Goal: Task Accomplishment & Management: Manage account settings

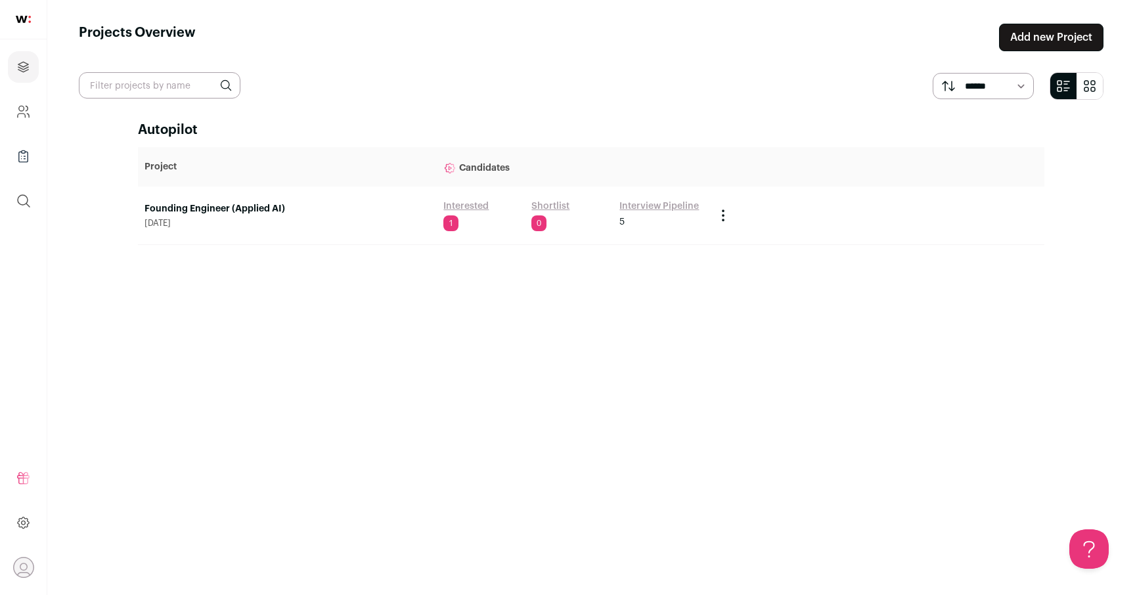
click at [630, 70] on main "Projects Overview Add new Project ****** ******* Autopilot Project Candidates F…" at bounding box center [591, 297] width 1088 height 595
click at [788, 47] on header "Projects Overview Add new Project" at bounding box center [591, 38] width 1025 height 28
click at [231, 203] on link "Founding Engineer (Applied AI)" at bounding box center [288, 208] width 286 height 13
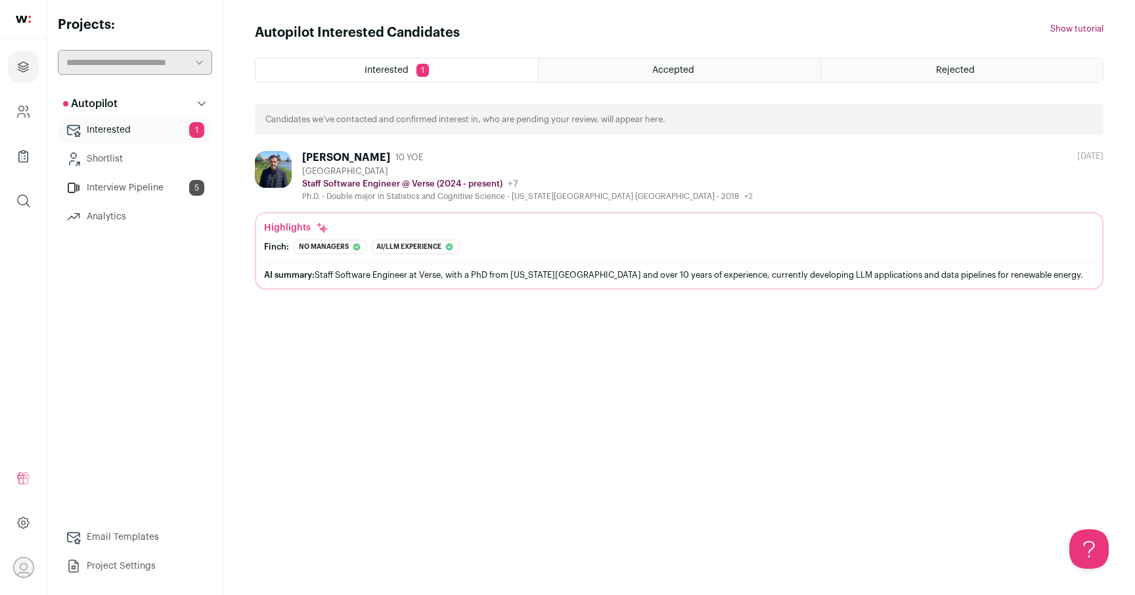
click at [129, 190] on link "Interview Pipeline 5" at bounding box center [135, 188] width 154 height 26
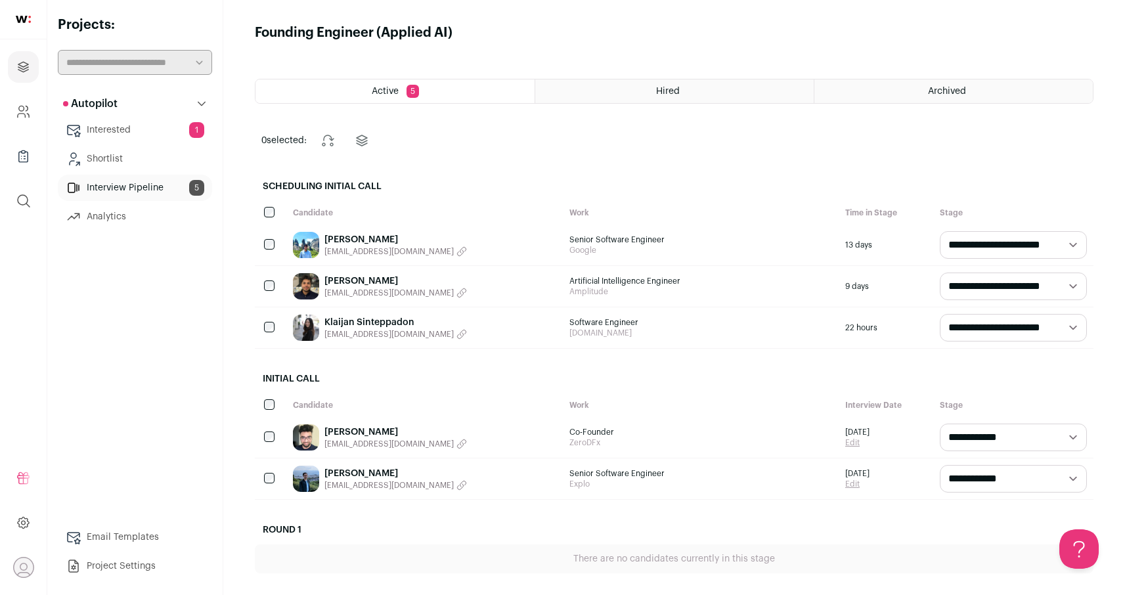
click at [364, 326] on link "Klaijan Sinteppadon" at bounding box center [395, 322] width 143 height 13
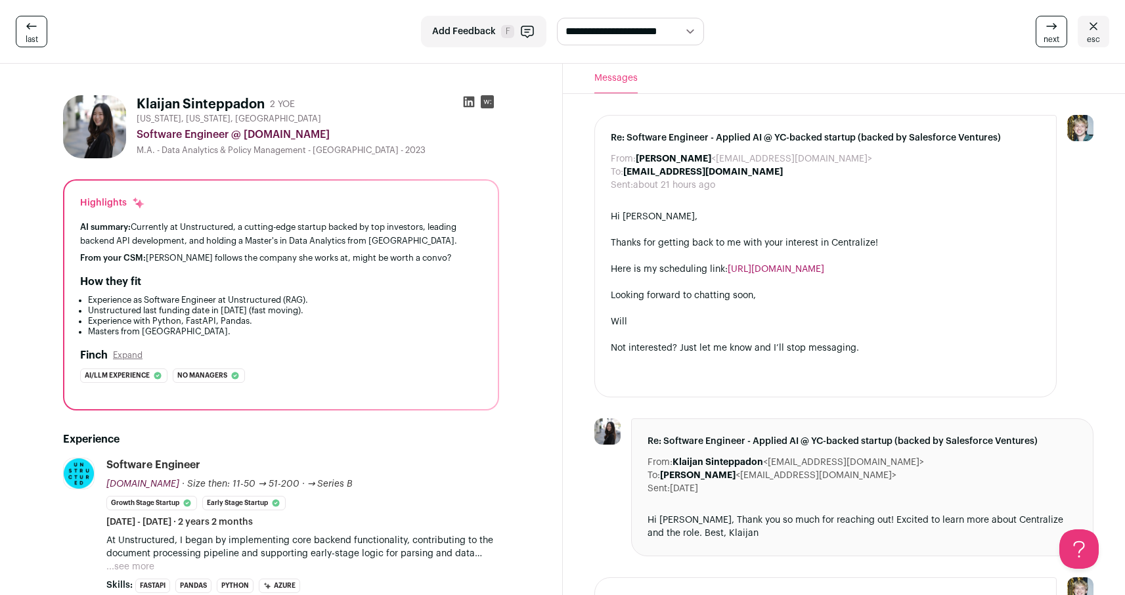
scroll to position [453, 0]
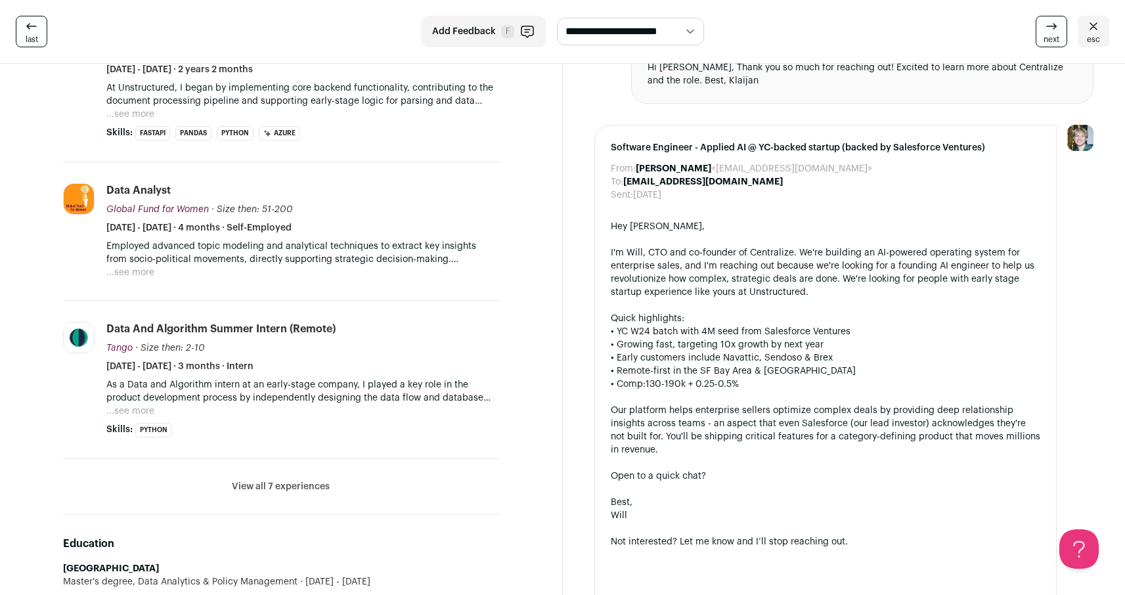
click at [336, 250] on p "Employed advanced topic modeling and analytical techniques to extract key insig…" at bounding box center [302, 253] width 393 height 26
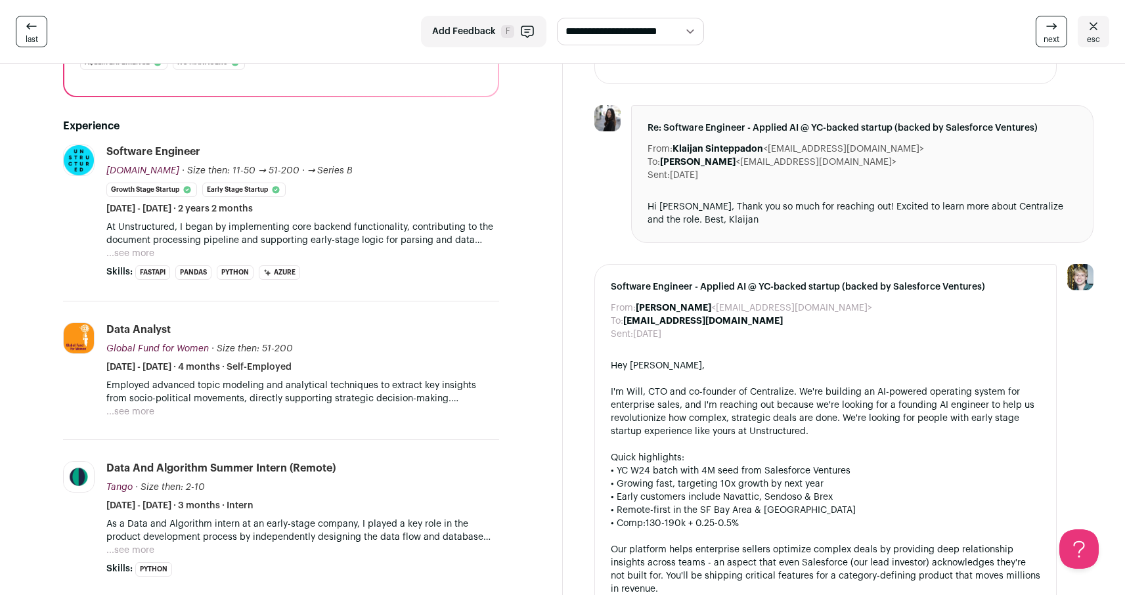
scroll to position [279, 0]
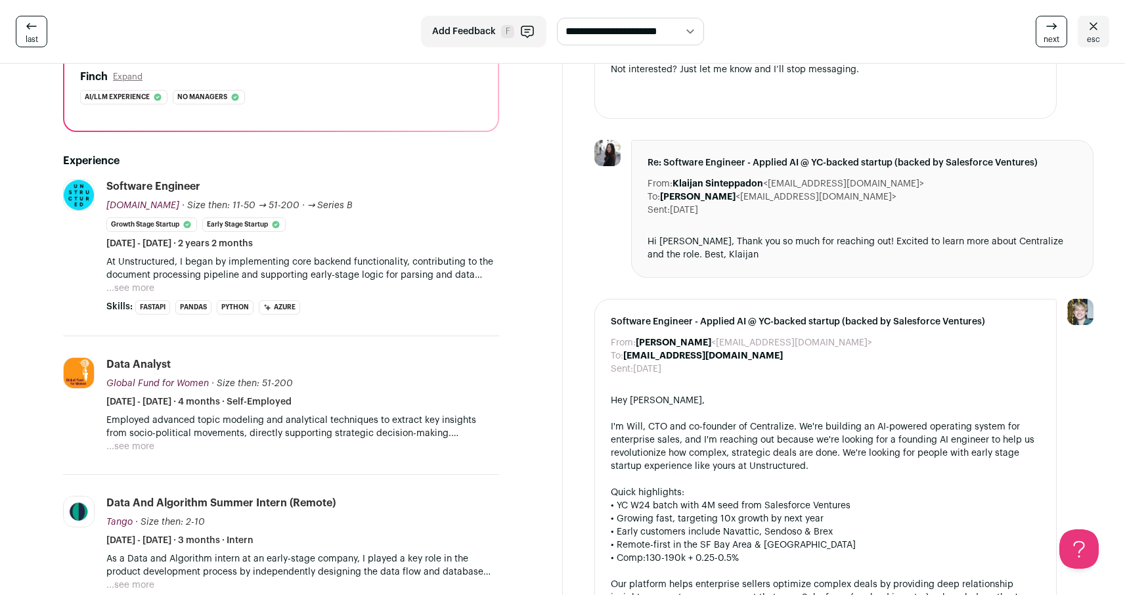
click at [233, 271] on p "At Unstructured, I began by implementing core backend functionality, contributi…" at bounding box center [302, 269] width 393 height 26
click at [124, 284] on button "...see more" at bounding box center [130, 288] width 48 height 13
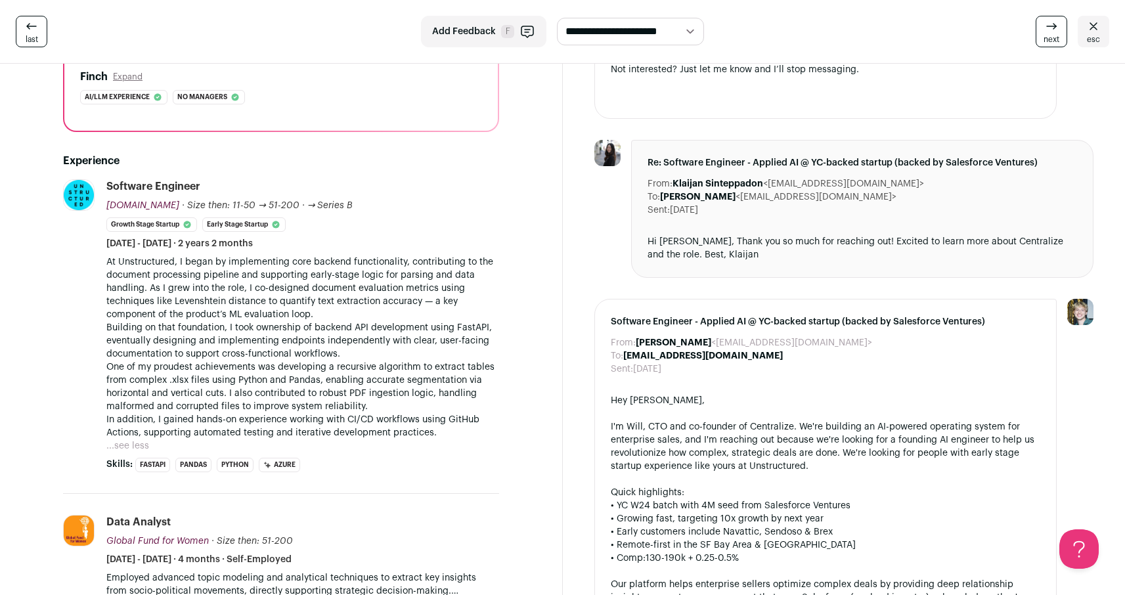
click at [177, 278] on p "At Unstructured, I began by implementing core backend functionality, contributi…" at bounding box center [302, 289] width 393 height 66
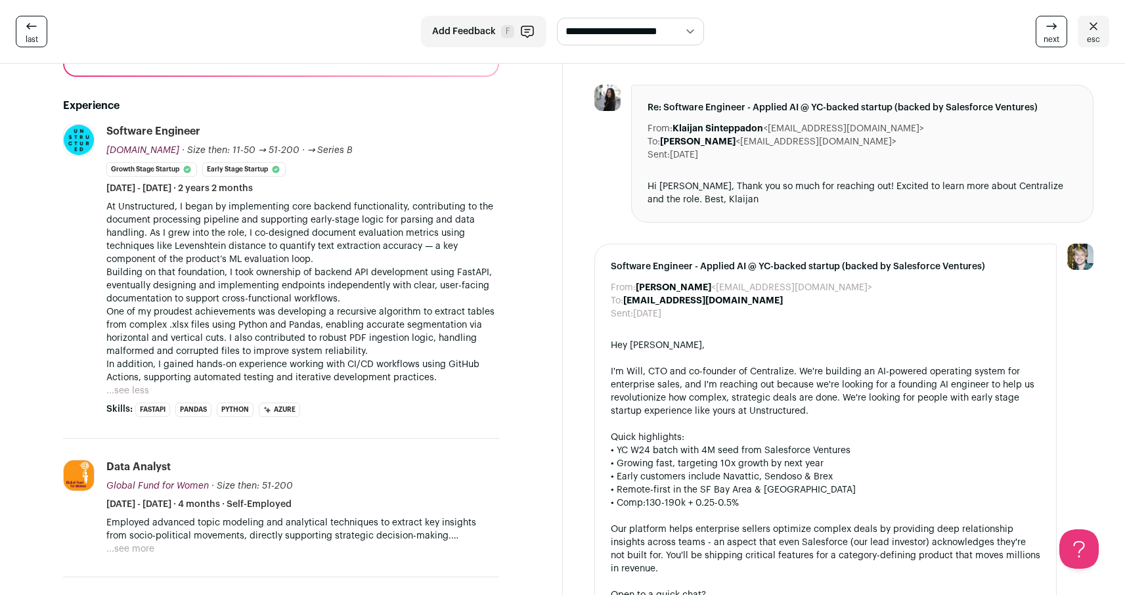
scroll to position [340, 0]
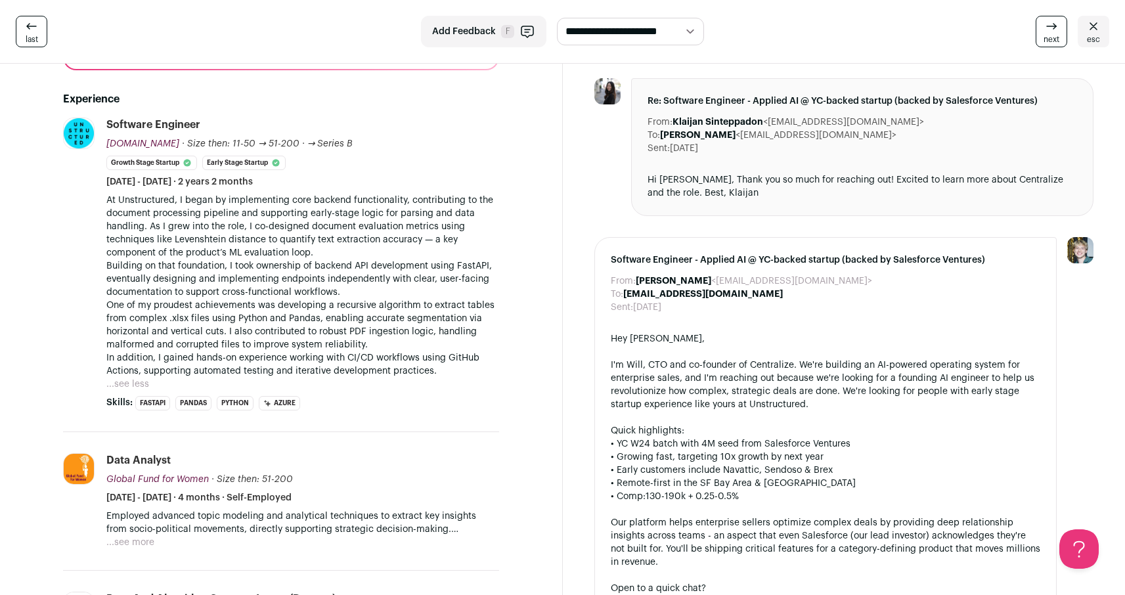
click at [177, 279] on p "Building on that foundation, I took ownership of backend API development using …" at bounding box center [302, 278] width 393 height 39
click at [175, 286] on p "Building on that foundation, I took ownership of backend API development using …" at bounding box center [302, 278] width 393 height 39
click at [175, 309] on p "One of my proudest achievements was developing a recursive algorithm to extract…" at bounding box center [302, 325] width 393 height 53
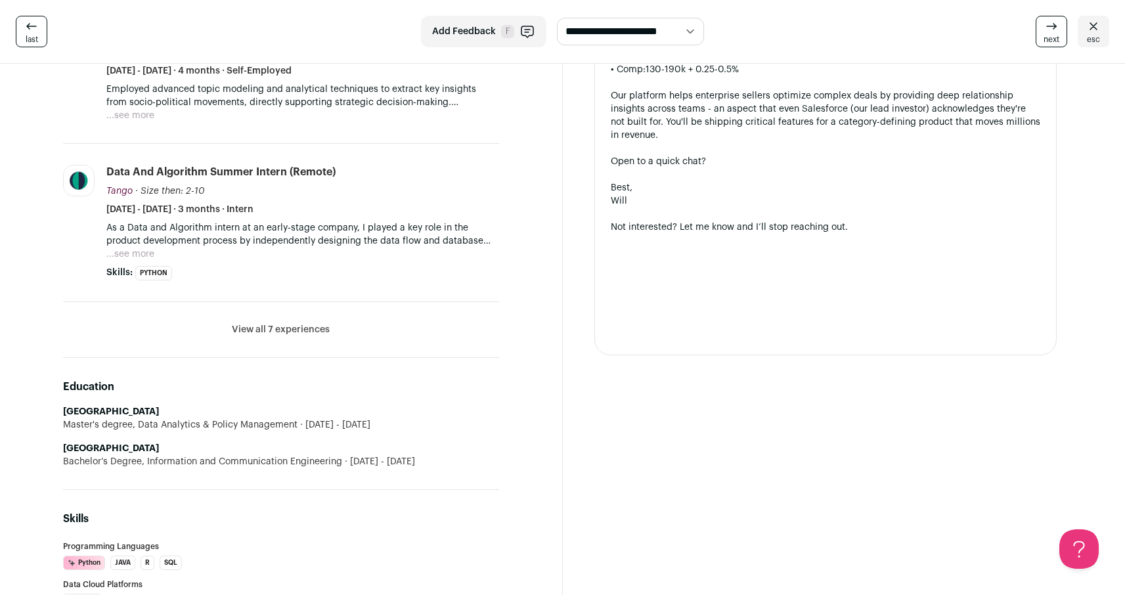
scroll to position [750, 0]
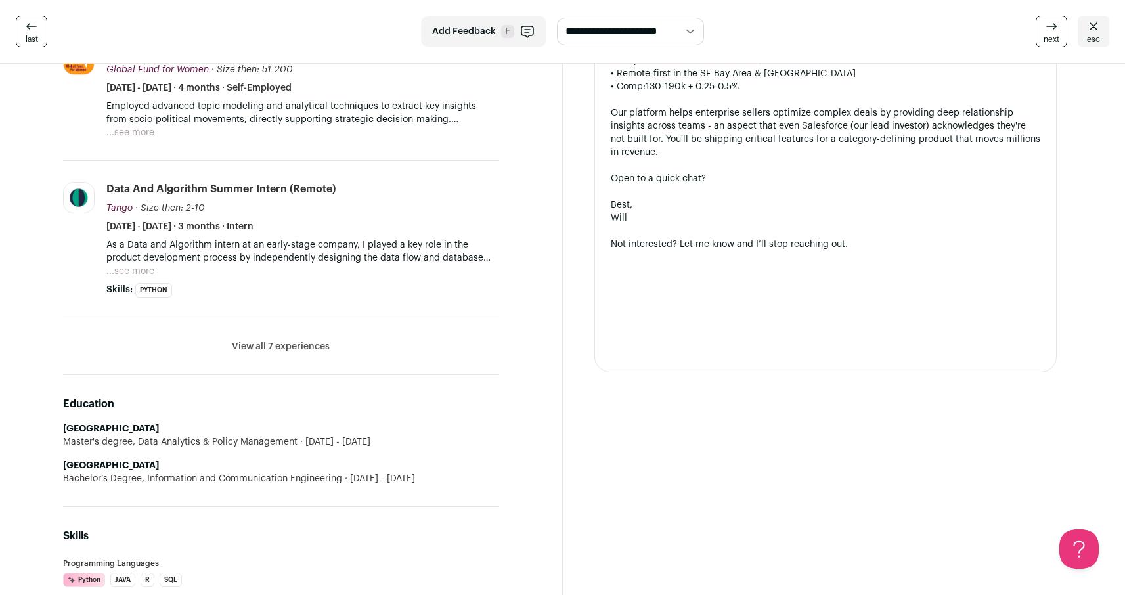
click at [547, 282] on section "Klaijan Sinteppadon 2 YOE [US_STATE], [US_STATE], [GEOGRAPHIC_DATA] Software En…" at bounding box center [281, 369] width 563 height 2110
drag, startPoint x: 62, startPoint y: 466, endPoint x: 176, endPoint y: 467, distance: 113.6
click at [176, 467] on li "[GEOGRAPHIC_DATA] Bachelor’s Degree, Information and Communication Engineering …" at bounding box center [281, 472] width 436 height 26
copy strong "[GEOGRAPHIC_DATA]"
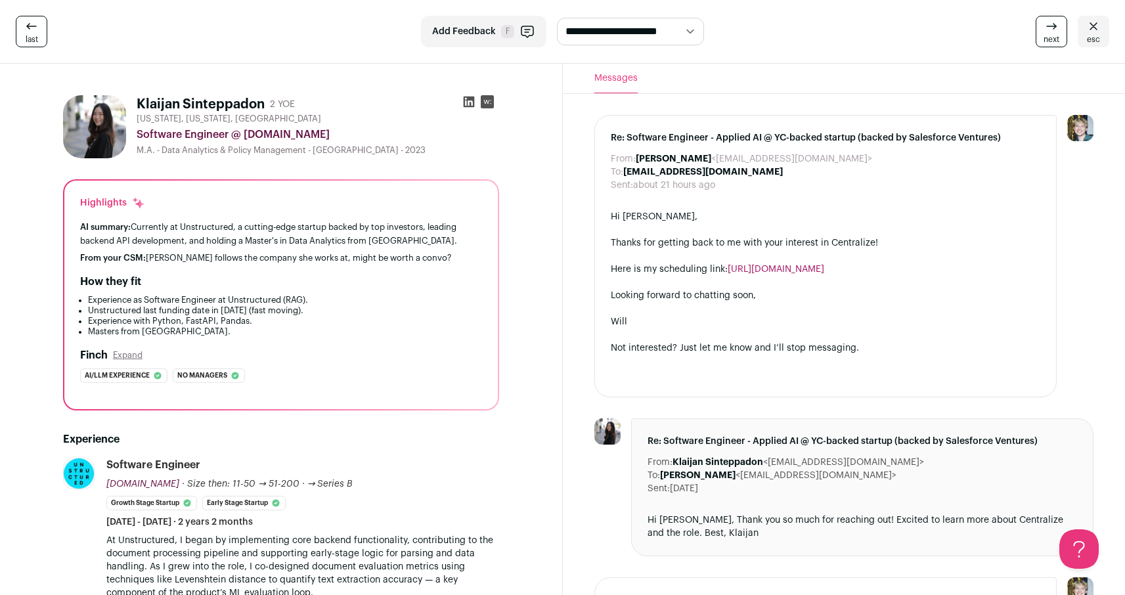
click at [465, 104] on icon at bounding box center [468, 101] width 13 height 13
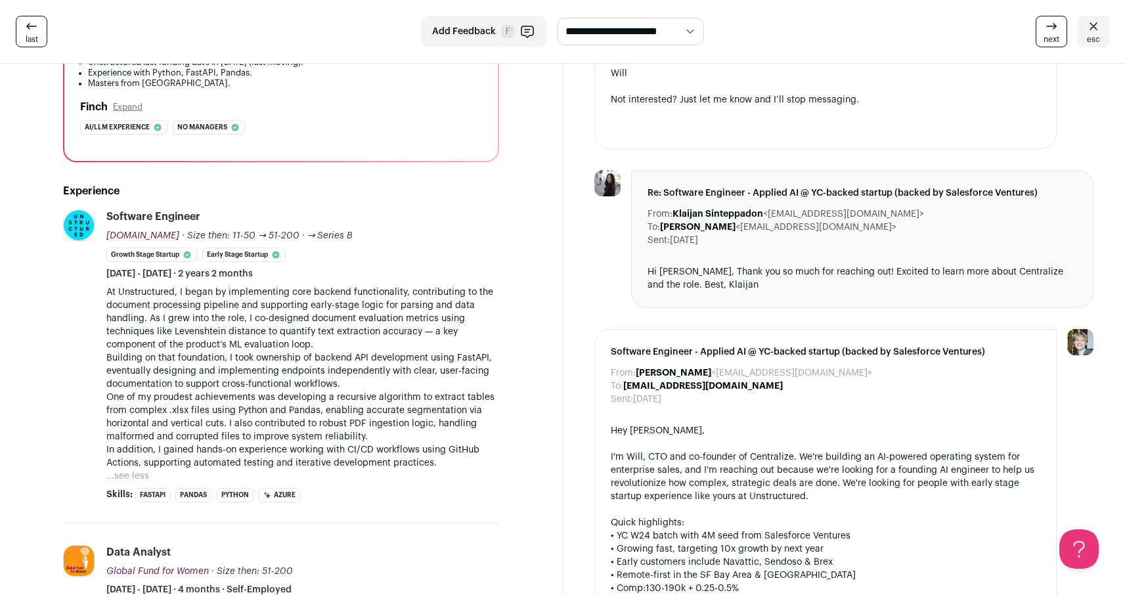
scroll to position [288, 0]
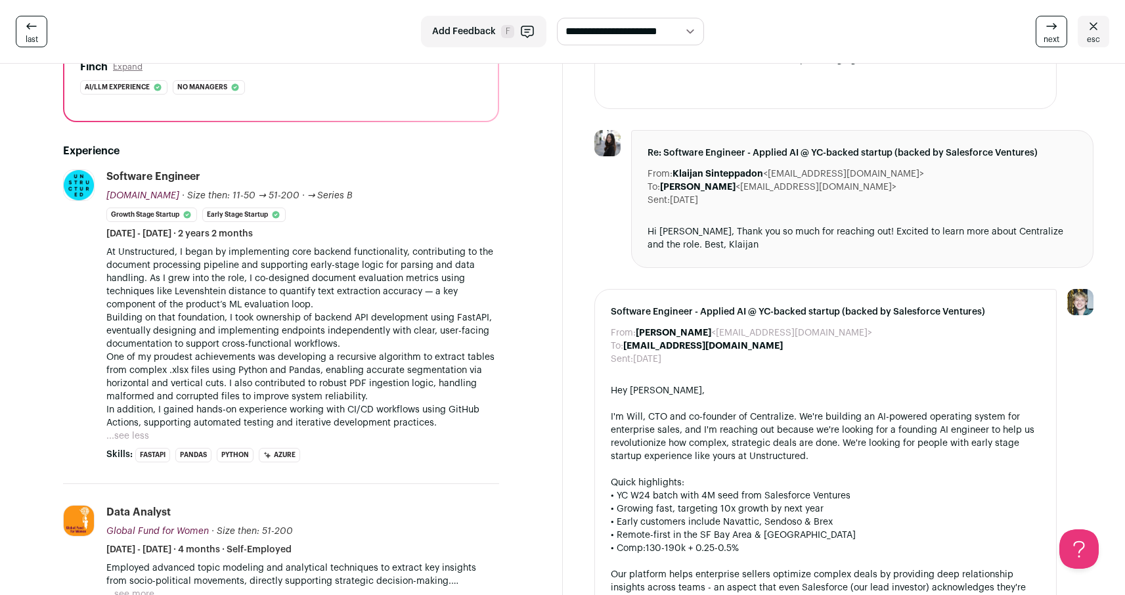
click at [441, 313] on p "Building on that foundation, I took ownership of backend API development using …" at bounding box center [302, 330] width 393 height 39
click at [404, 345] on p "Building on that foundation, I took ownership of backend API development using …" at bounding box center [302, 330] width 393 height 39
click at [386, 355] on p "One of my proudest achievements was developing a recursive algorithm to extract…" at bounding box center [302, 377] width 393 height 53
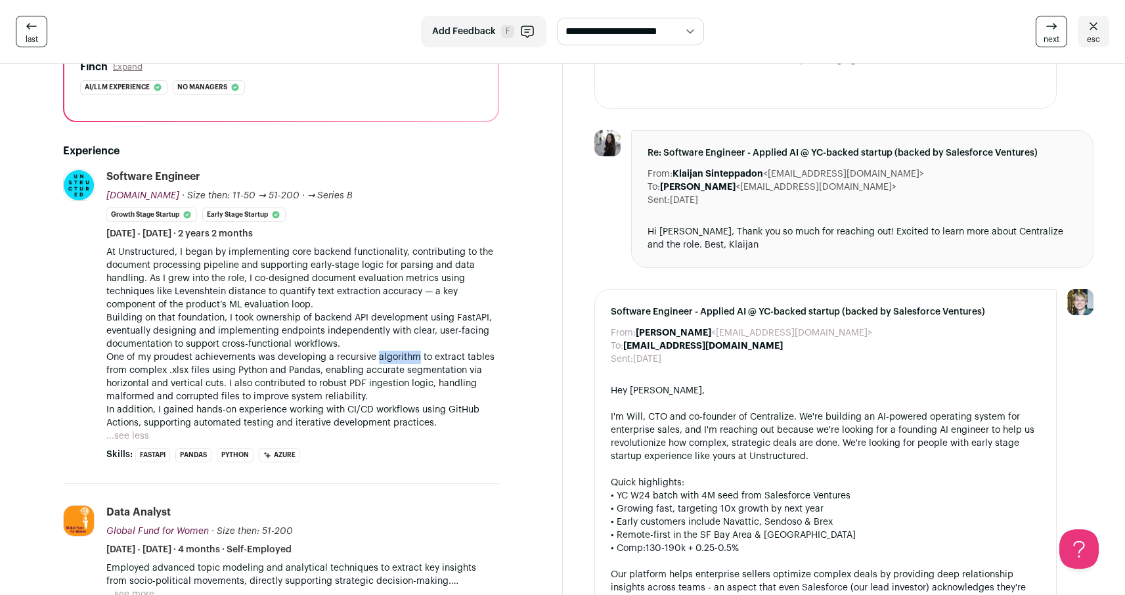
click at [386, 355] on p "One of my proudest achievements was developing a recursive algorithm to extract…" at bounding box center [302, 377] width 393 height 53
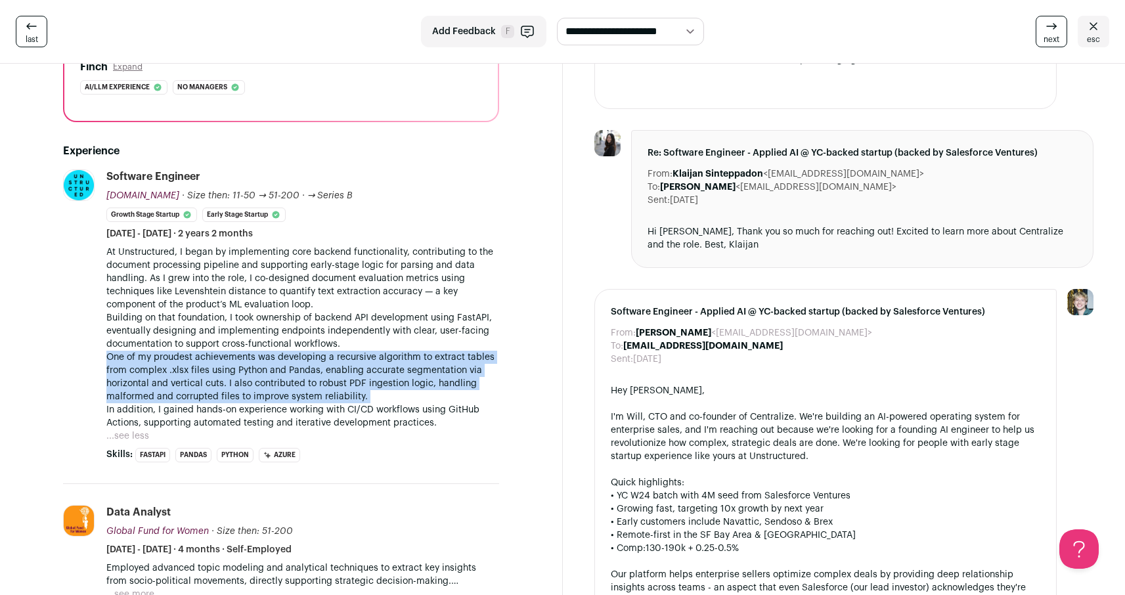
click at [413, 355] on p "One of my proudest achievements was developing a recursive algorithm to extract…" at bounding box center [302, 377] width 393 height 53
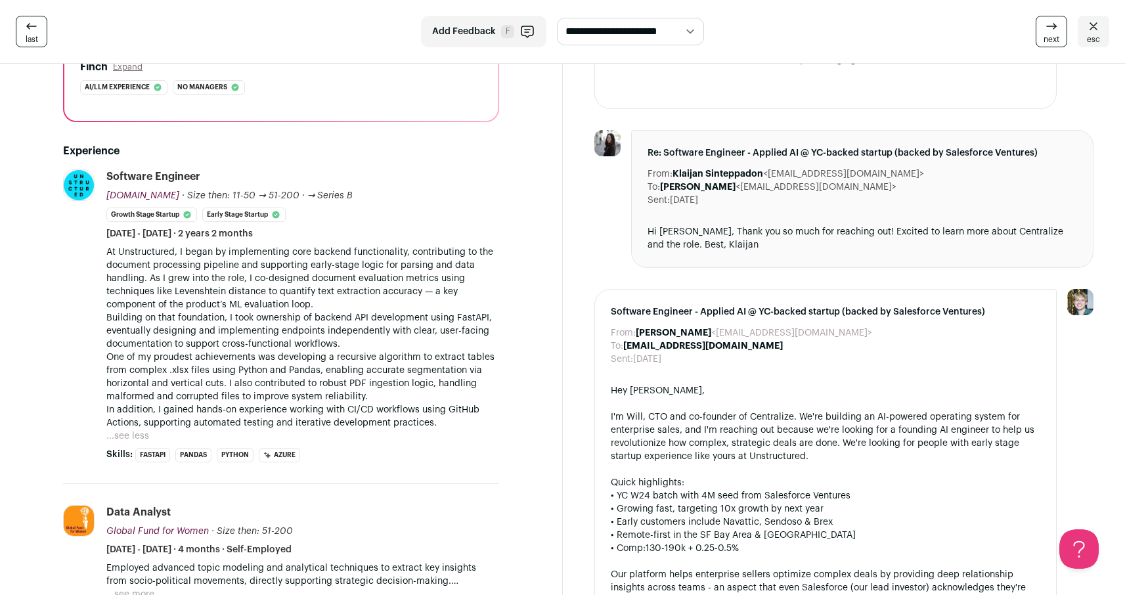
scroll to position [0, 0]
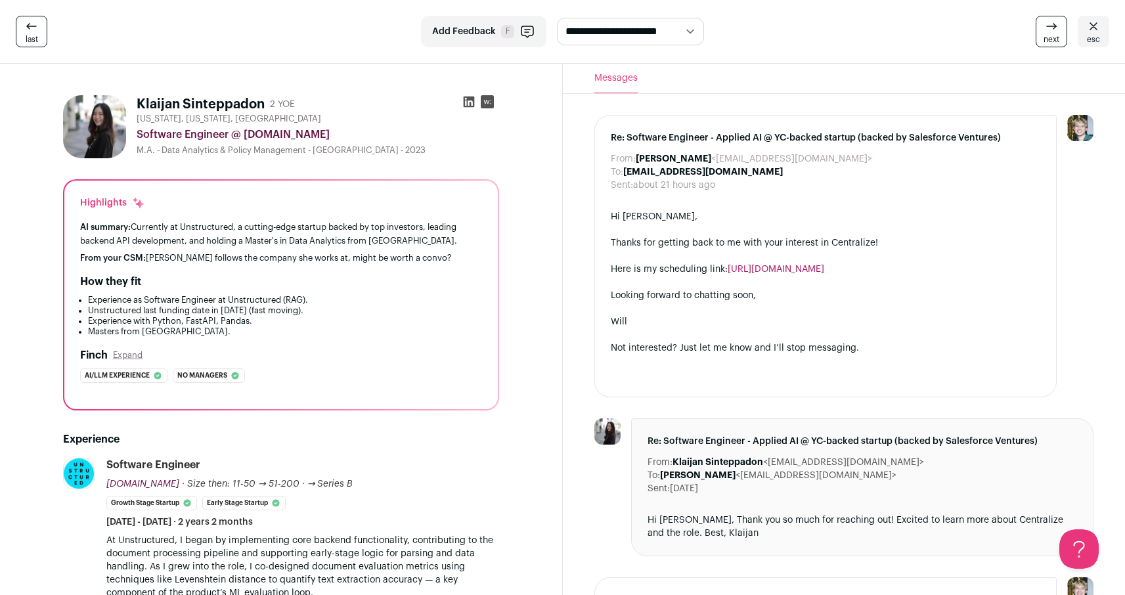
click at [468, 99] on icon at bounding box center [468, 102] width 11 height 11
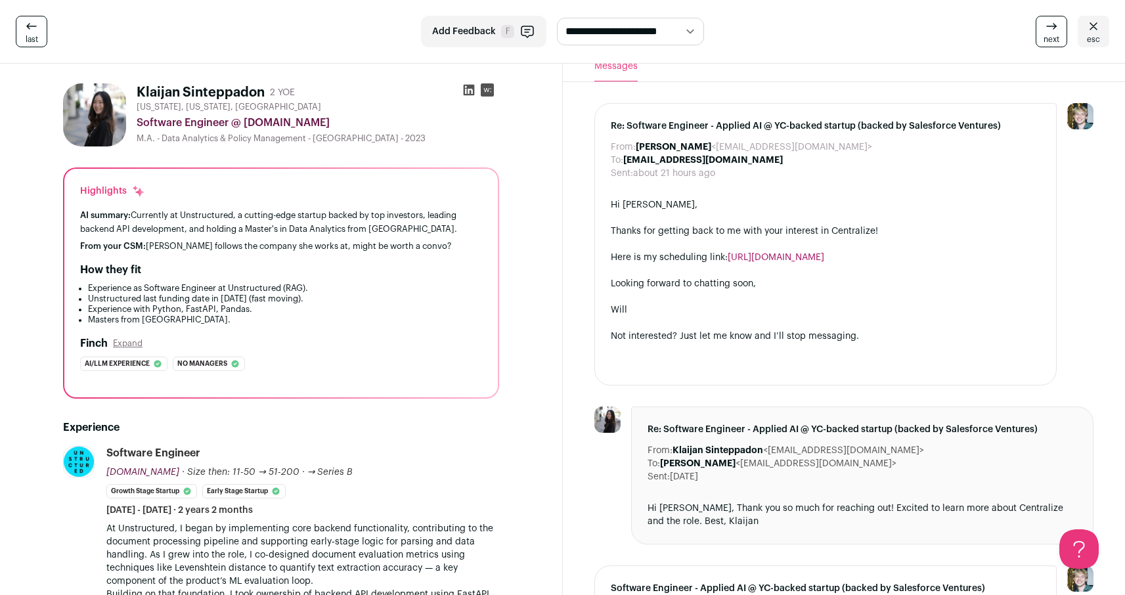
click at [404, 328] on div "Highlights AI summary: Currently at Unstructured, a cutting-edge startup backed…" at bounding box center [281, 283] width 434 height 229
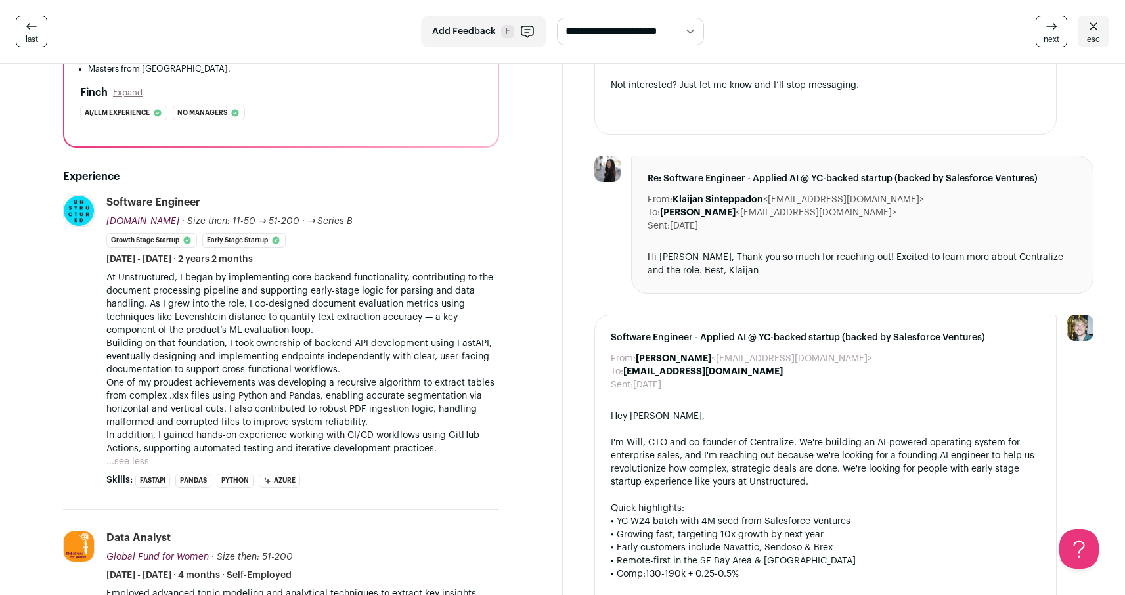
scroll to position [372, 0]
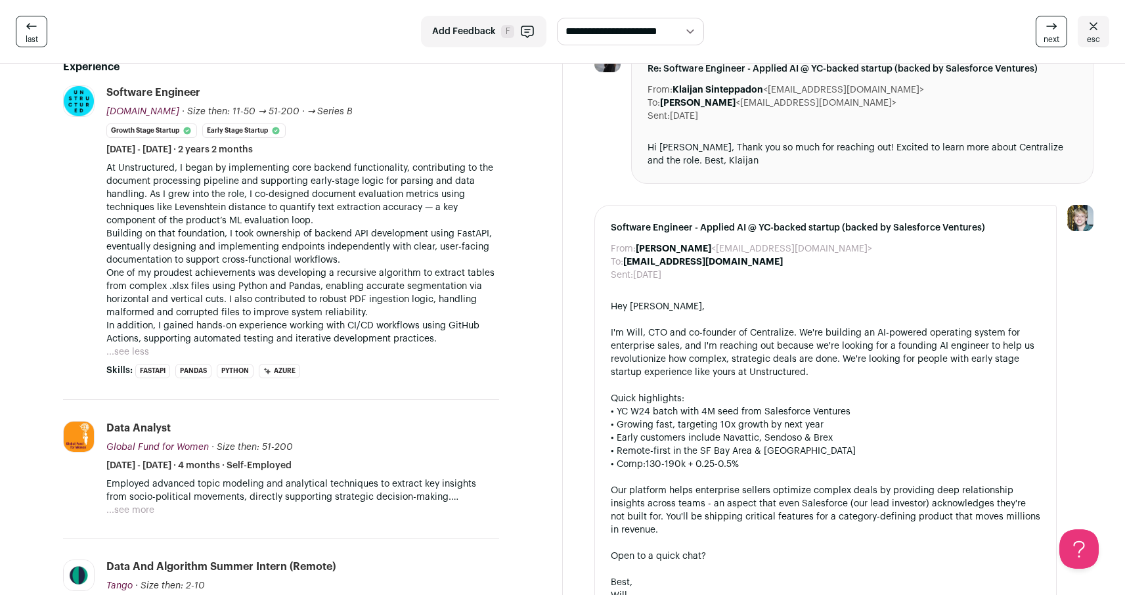
click at [447, 323] on p "In addition, I gained hands-on experience working with CI/CD workflows using Gi…" at bounding box center [302, 332] width 393 height 26
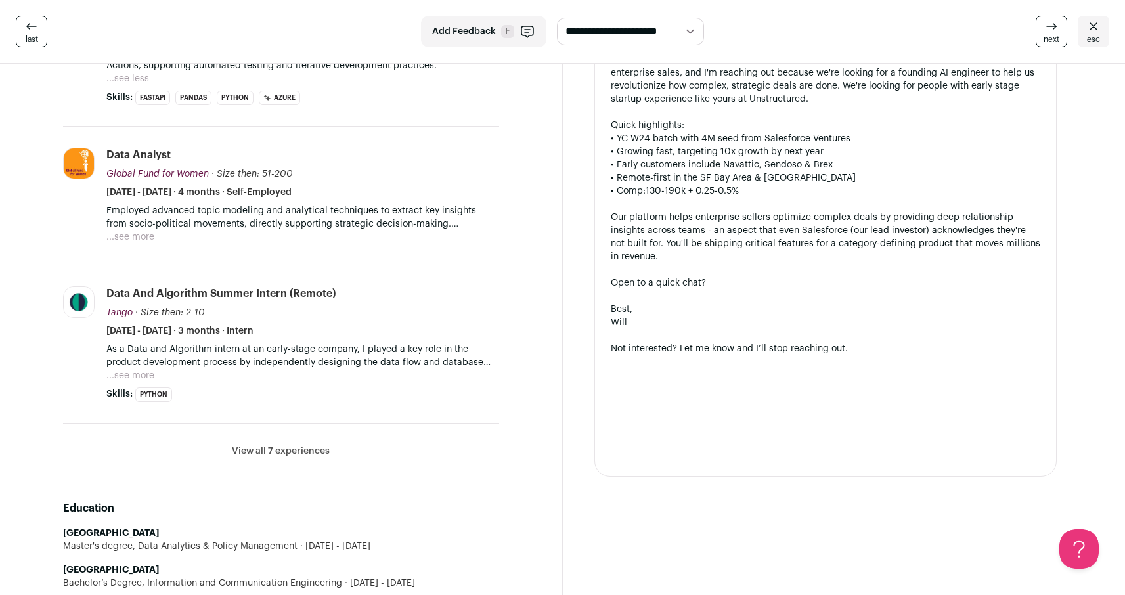
scroll to position [626, 0]
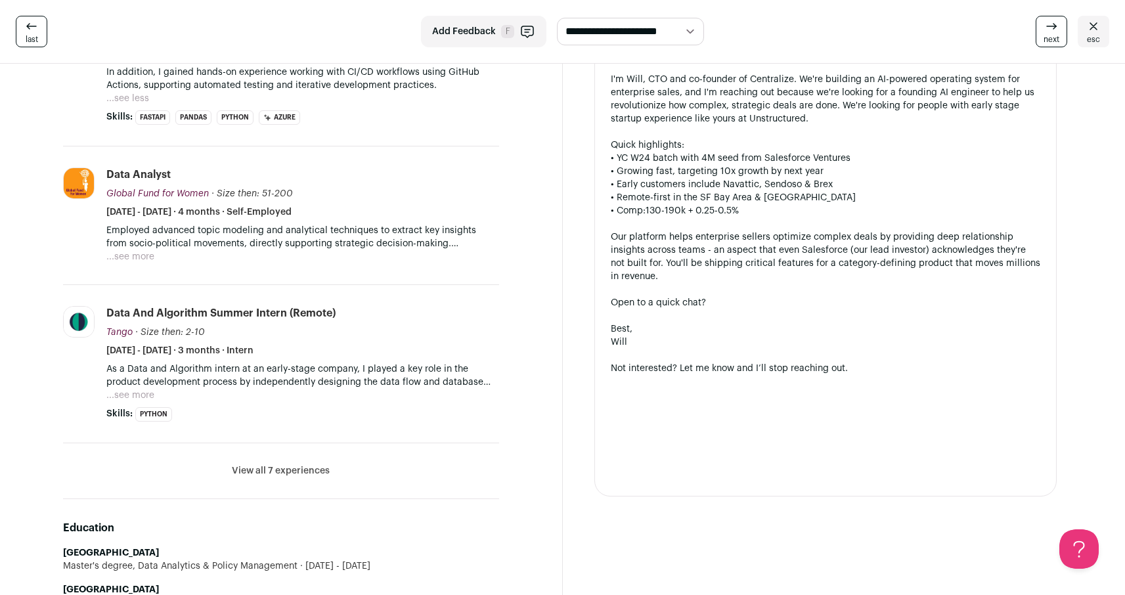
click at [458, 266] on li "Global Fund for Women [DOMAIN_NAME] Add to company list Public / Private Privat…" at bounding box center [281, 215] width 436 height 139
click at [156, 256] on div "Employed advanced topic modeling and analytical techniques to extract key insig…" at bounding box center [302, 243] width 393 height 39
click at [141, 254] on button "...see more" at bounding box center [130, 256] width 48 height 13
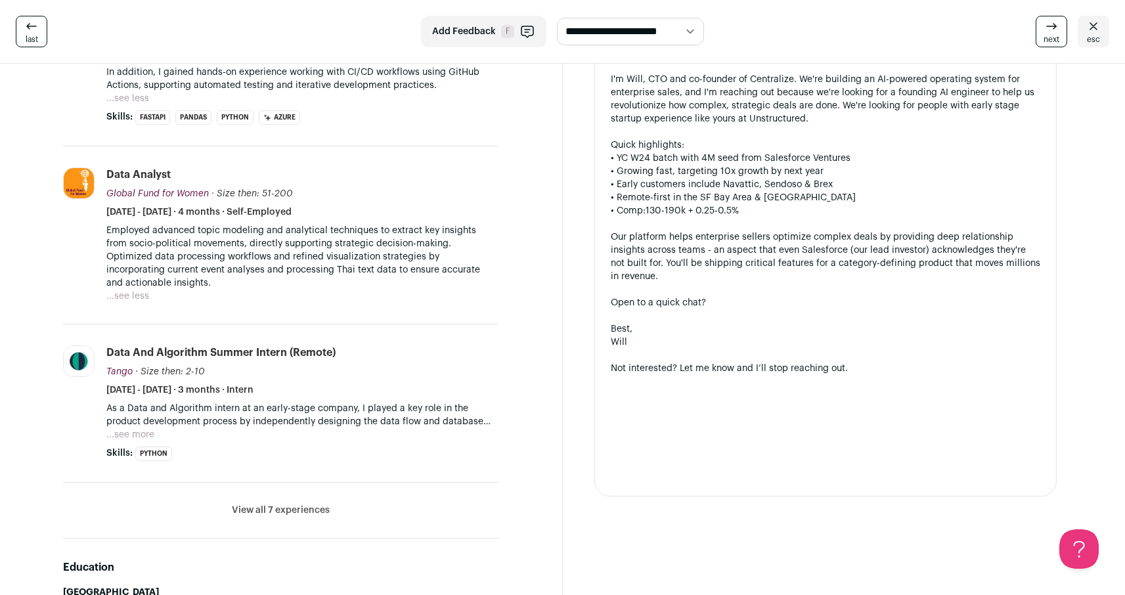
click at [265, 258] on p "Employed advanced topic modeling and analytical techniques to extract key insig…" at bounding box center [302, 257] width 393 height 66
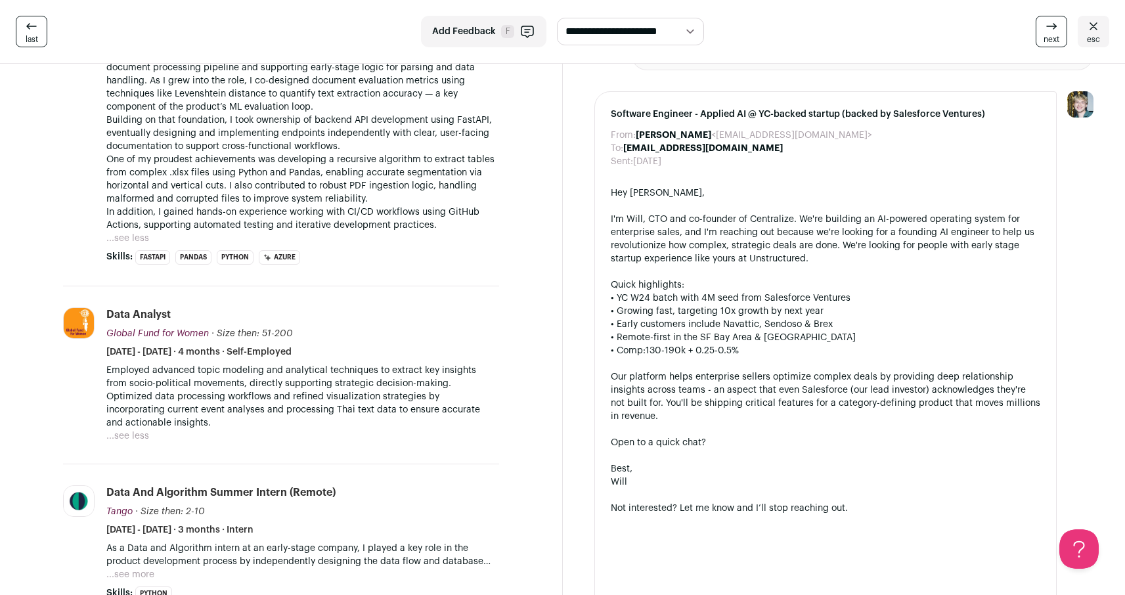
scroll to position [441, 0]
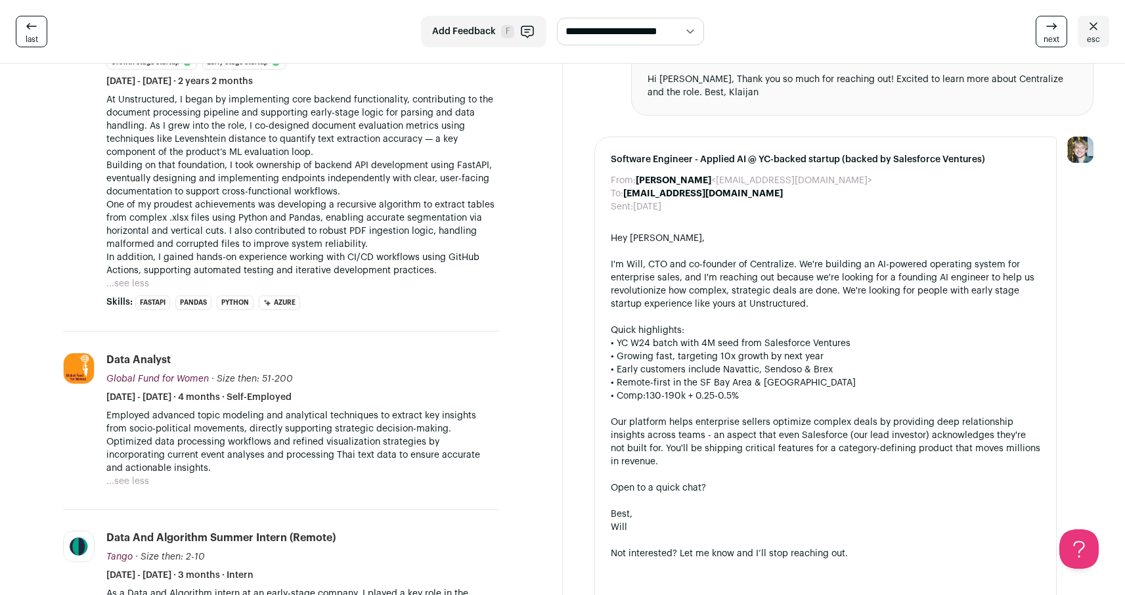
click at [181, 192] on p "Building on that foundation, I took ownership of backend API development using …" at bounding box center [302, 178] width 393 height 39
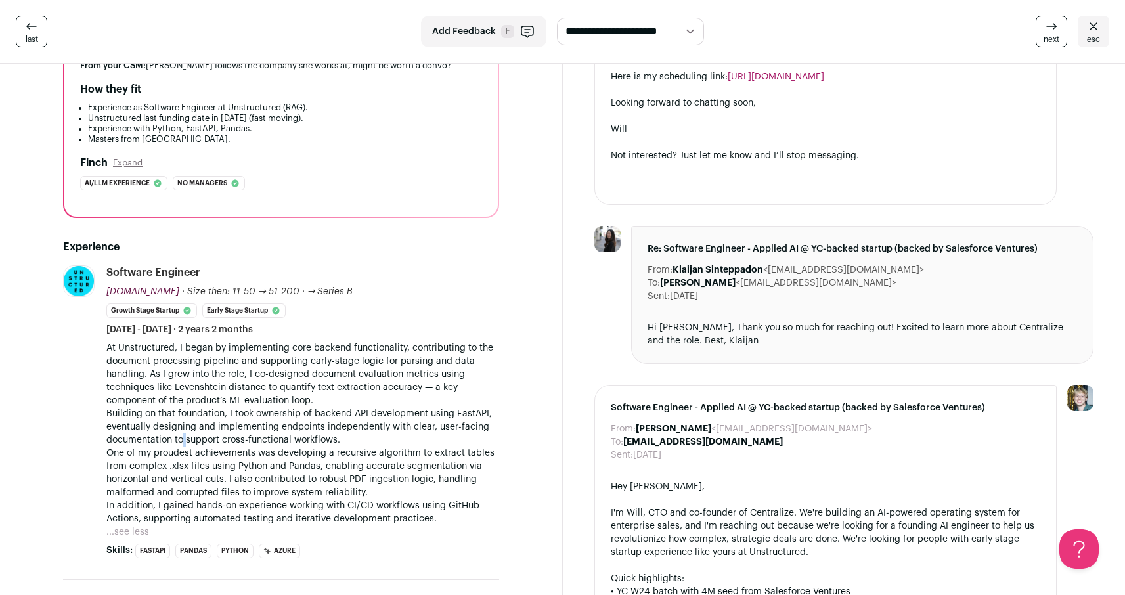
scroll to position [187, 0]
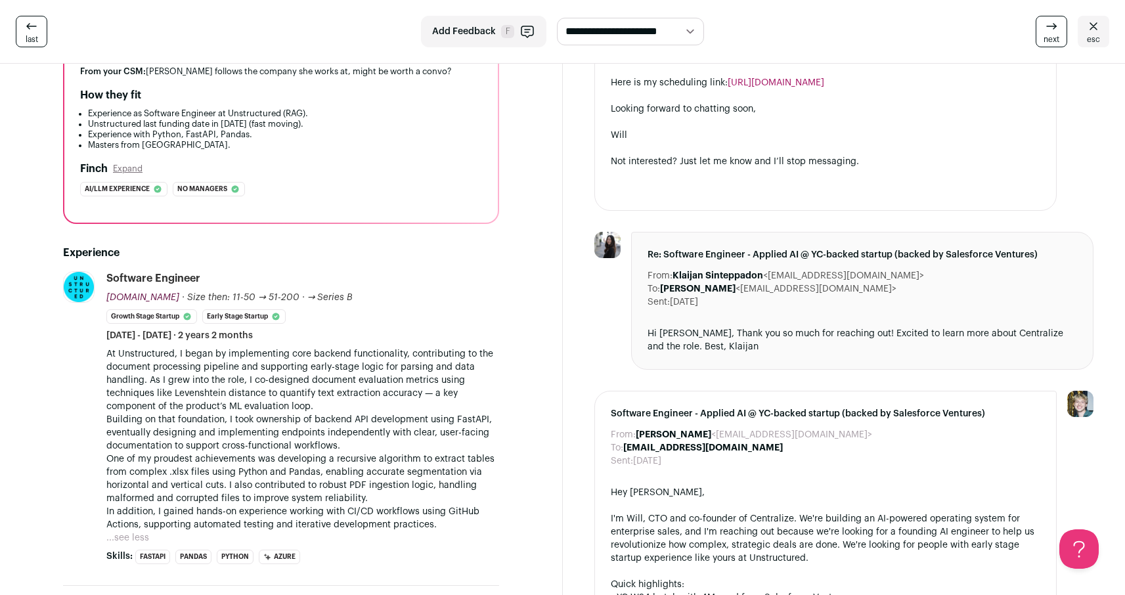
click at [334, 332] on div "Software Engineer [DOMAIN_NAME] [DOMAIN_NAME] [DOMAIN_NAME] Add to company list…" at bounding box center [302, 306] width 393 height 71
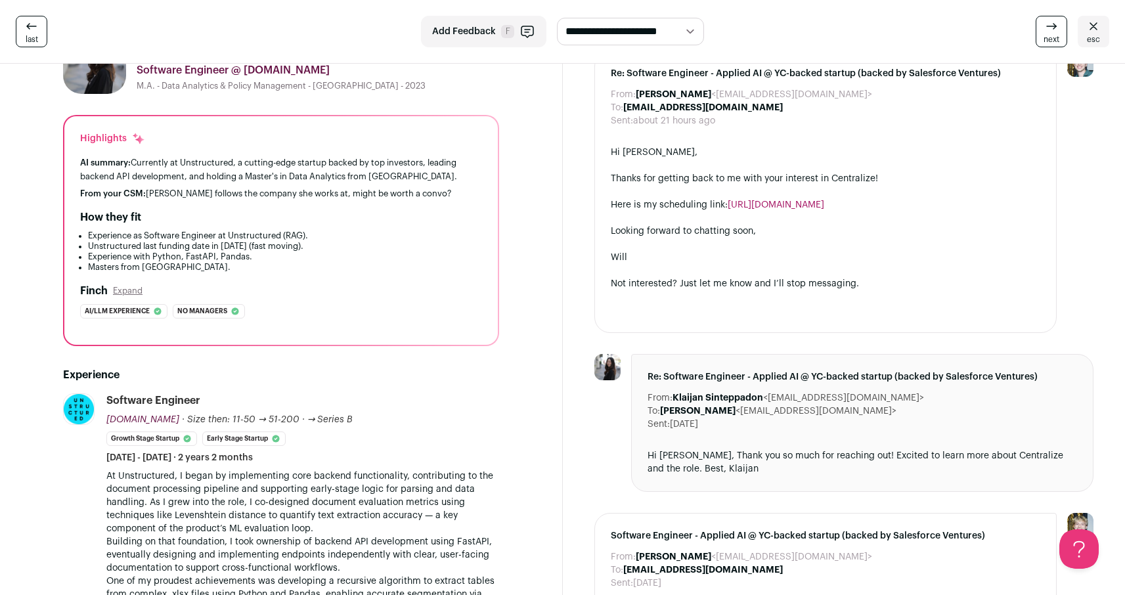
scroll to position [26, 0]
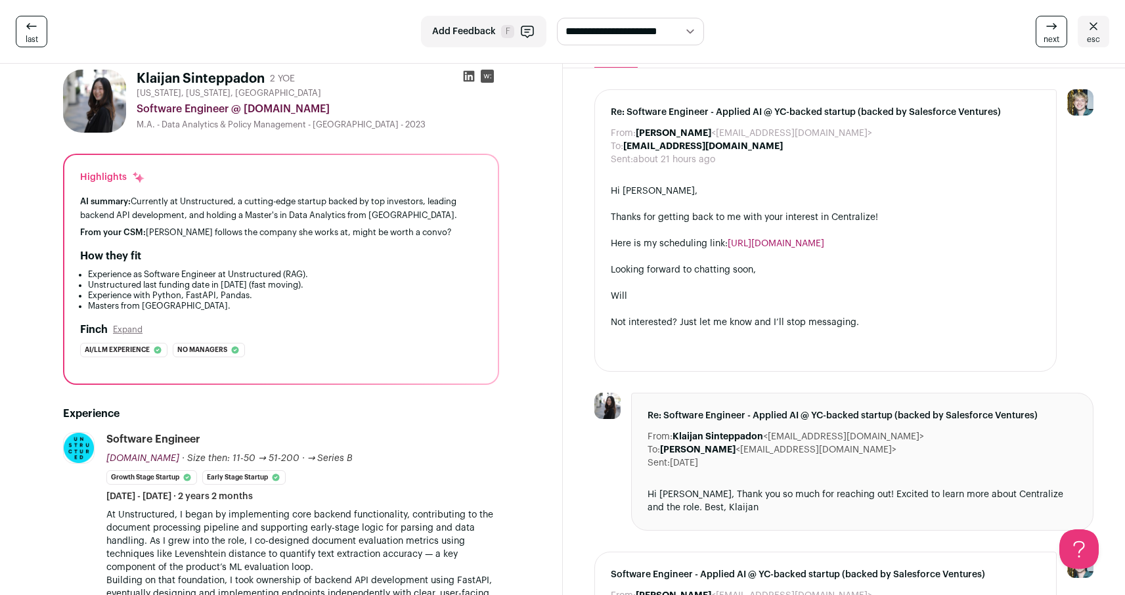
click at [397, 274] on li "Experience as Software Engineer at Unstructured (RAG)." at bounding box center [285, 274] width 394 height 11
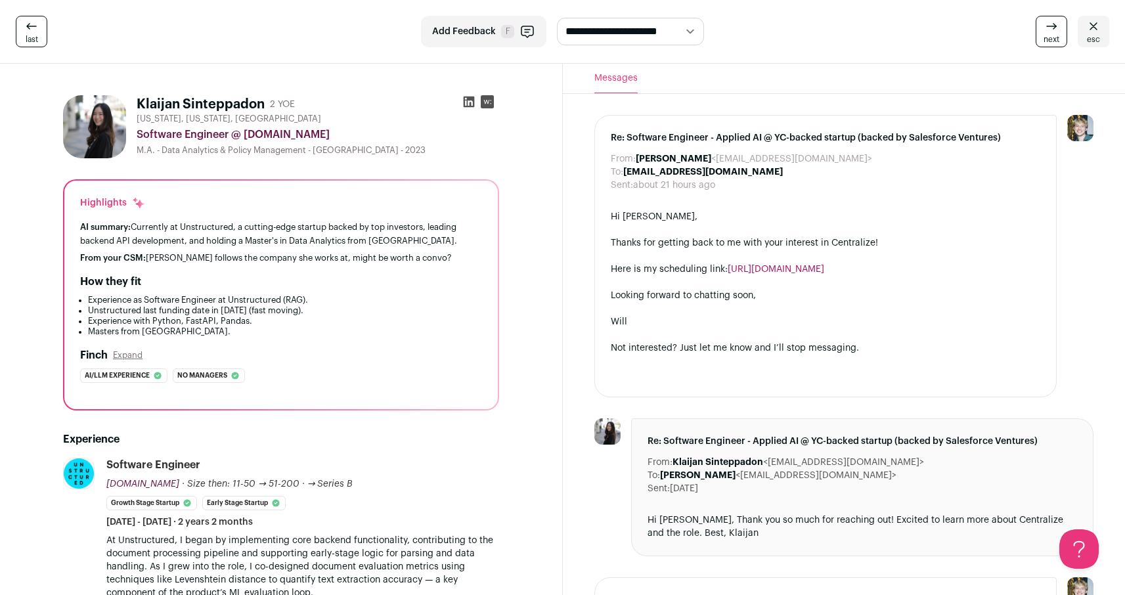
click at [397, 273] on div "Highlights AI summary: Currently at Unstructured, a cutting-edge startup backed…" at bounding box center [281, 295] width 434 height 229
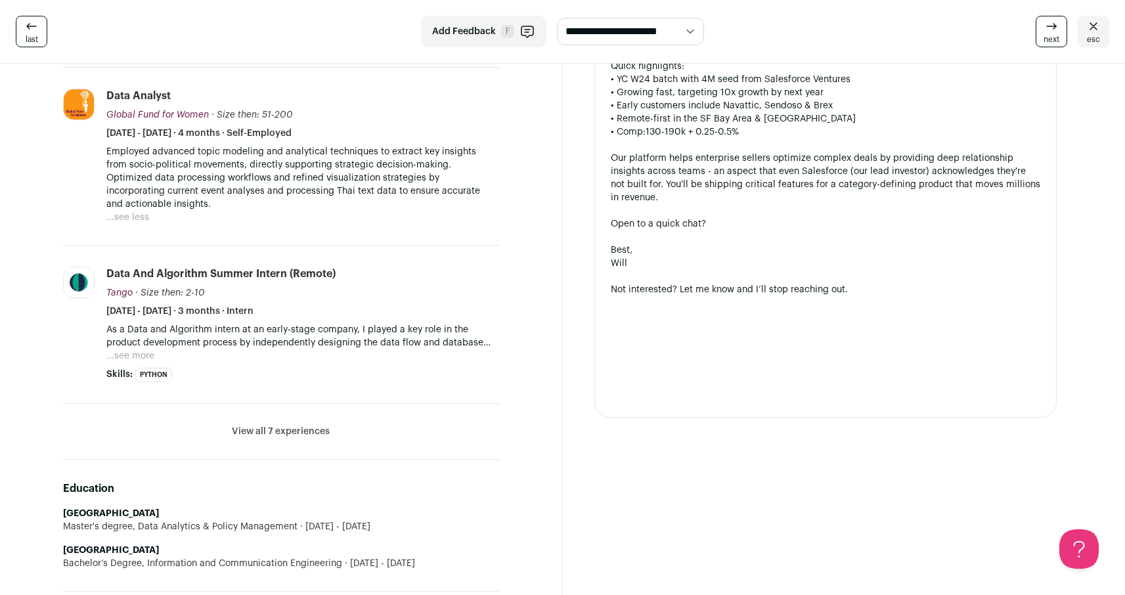
scroll to position [797, 0]
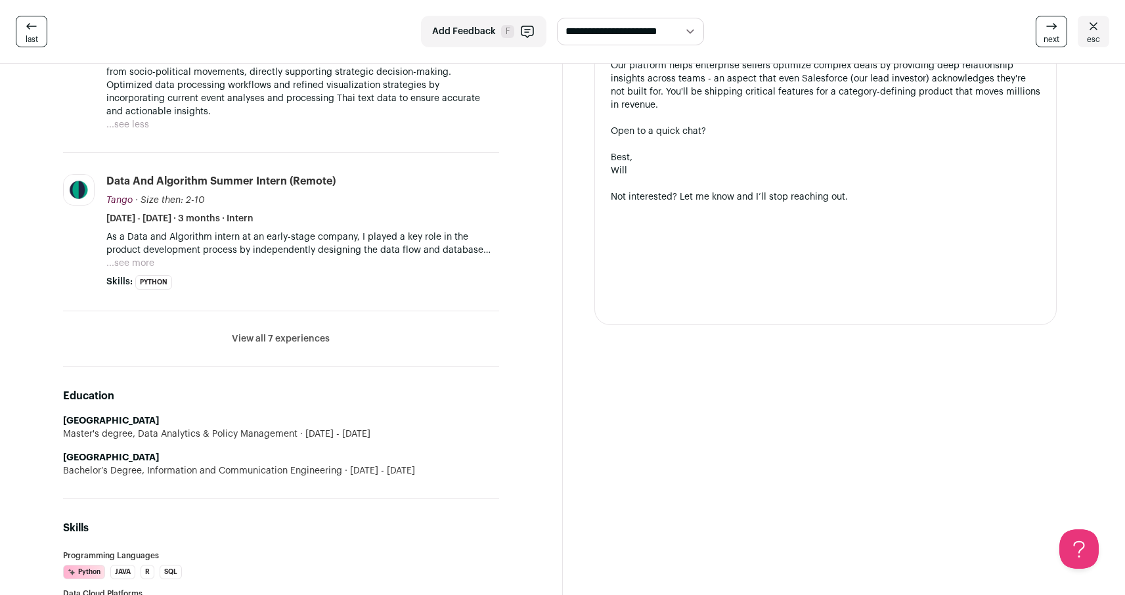
click at [537, 416] on section "Klaijan Sinteppadon 2 YOE [US_STATE], [US_STATE], [GEOGRAPHIC_DATA] Software En…" at bounding box center [281, 341] width 563 height 2150
click at [548, 409] on section "Klaijan Sinteppadon 2 YOE [US_STATE], [US_STATE], [GEOGRAPHIC_DATA] Software En…" at bounding box center [281, 341] width 563 height 2150
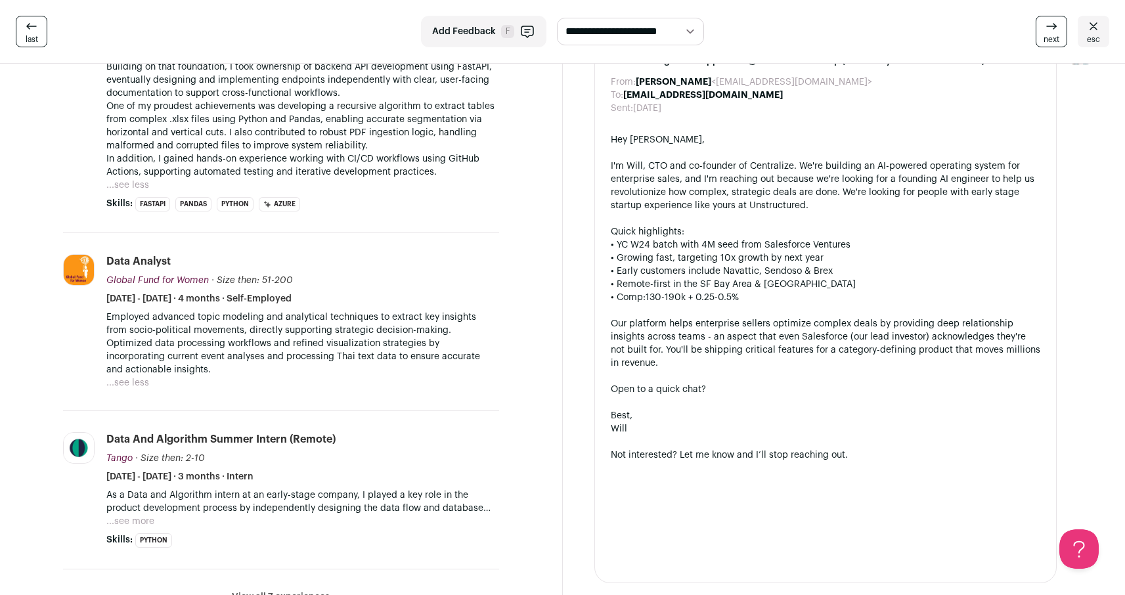
scroll to position [869, 0]
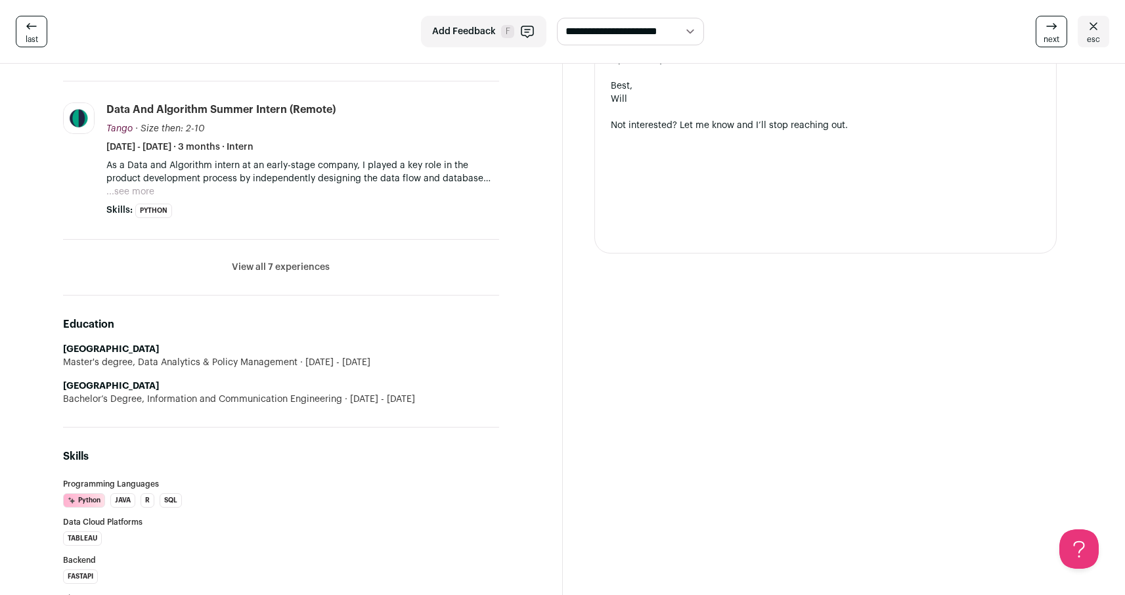
click at [560, 361] on section "Klaijan Sinteppadon 2 YOE [US_STATE], [US_STATE], [GEOGRAPHIC_DATA] Software En…" at bounding box center [281, 270] width 563 height 2150
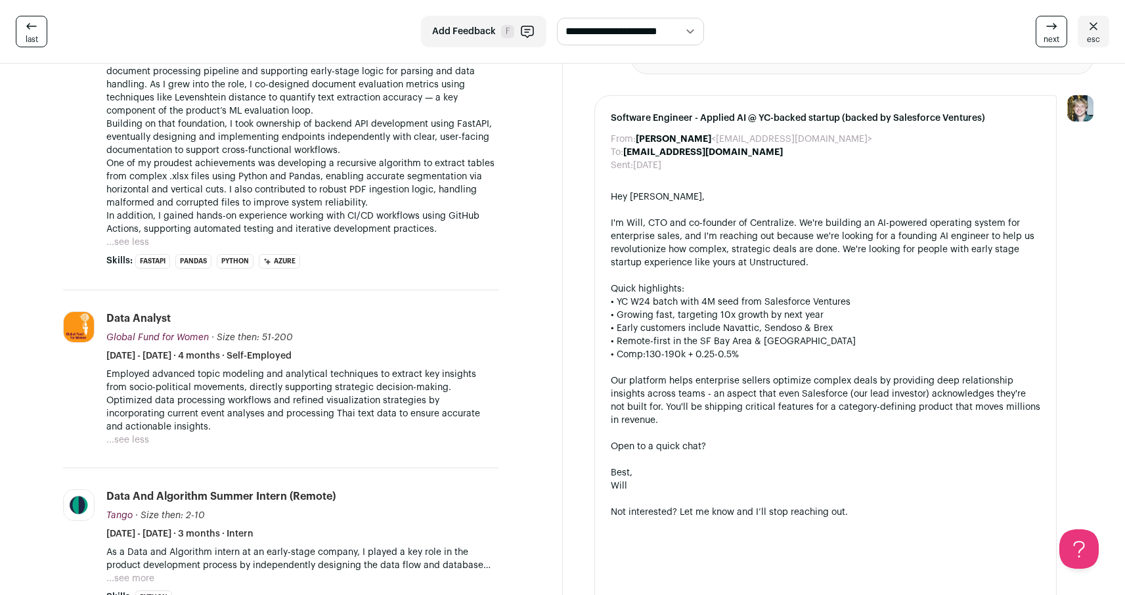
scroll to position [479, 0]
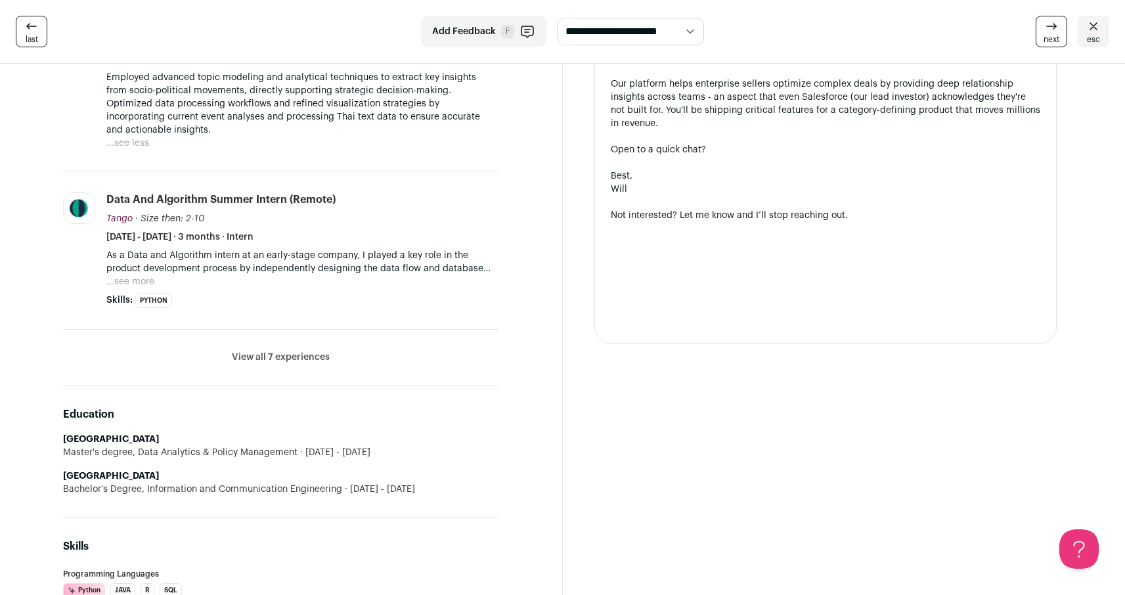
scroll to position [882, 0]
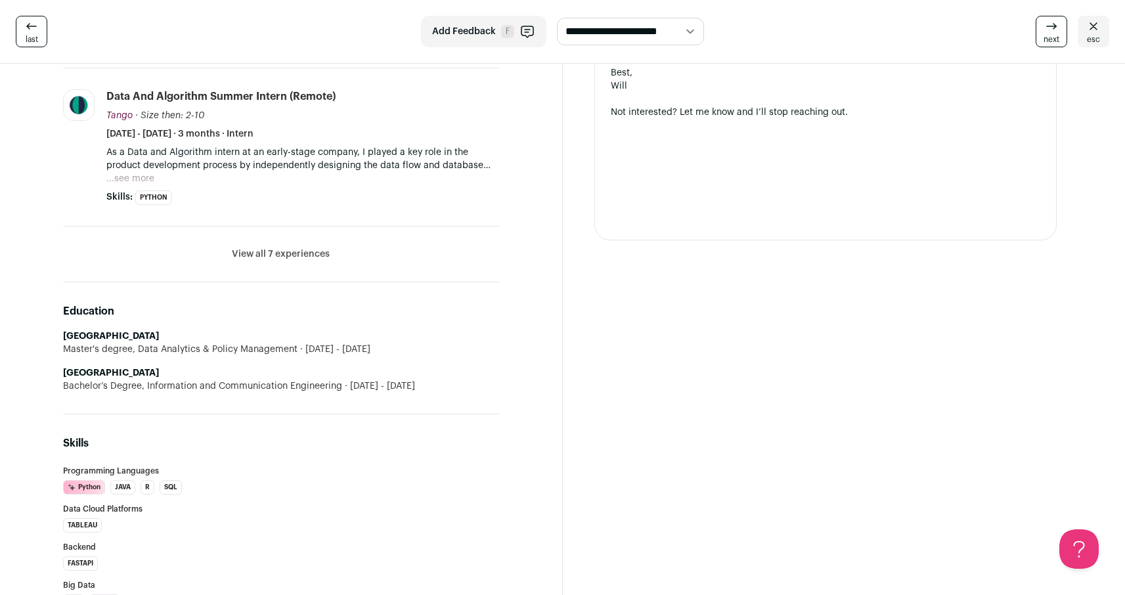
click at [576, 300] on div "Messages Re: Software Engineer - Applied AI @ YC-backed startup (backed by Sale…" at bounding box center [844, 257] width 563 height 2150
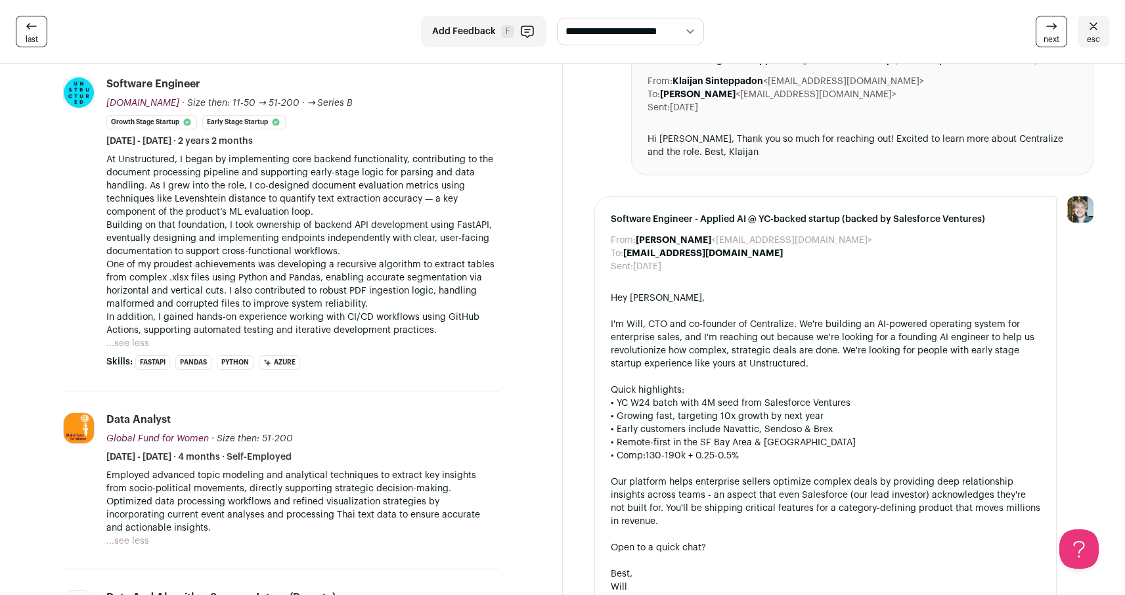
scroll to position [0, 0]
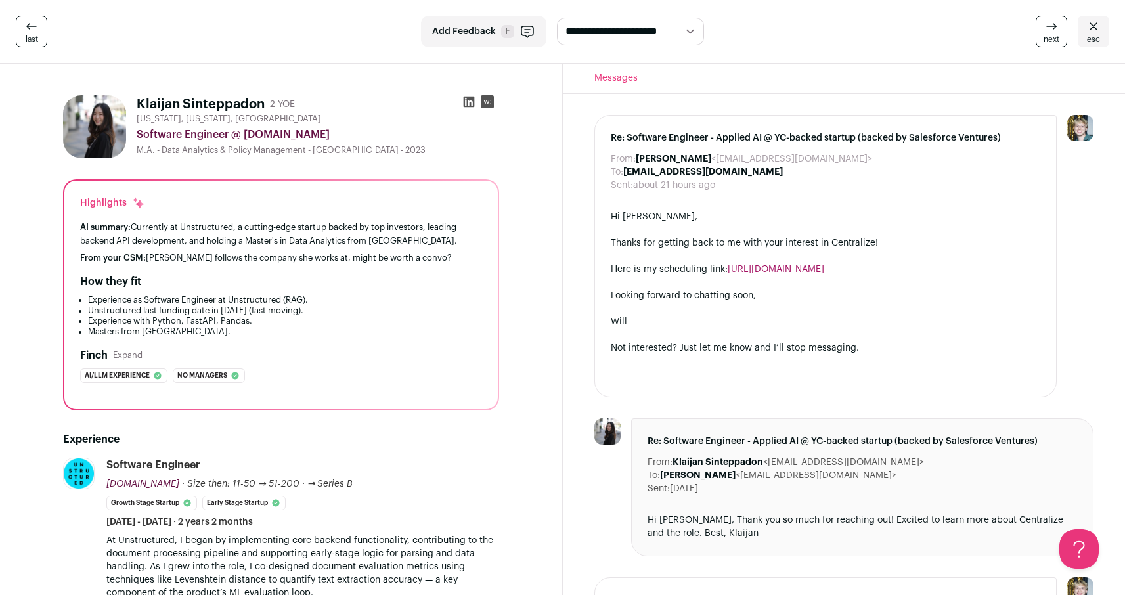
click at [708, 227] on div at bounding box center [826, 229] width 430 height 13
click at [789, 315] on div "Will" at bounding box center [826, 321] width 430 height 13
